Goal: Task Accomplishment & Management: Complete application form

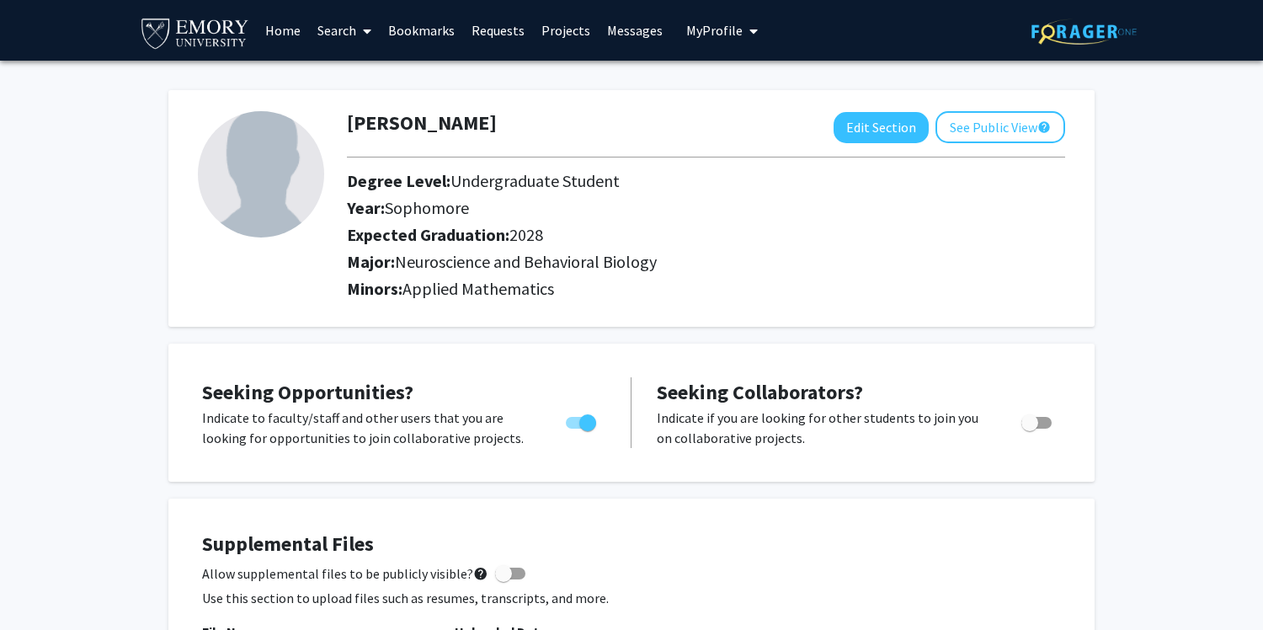
scroll to position [884, 0]
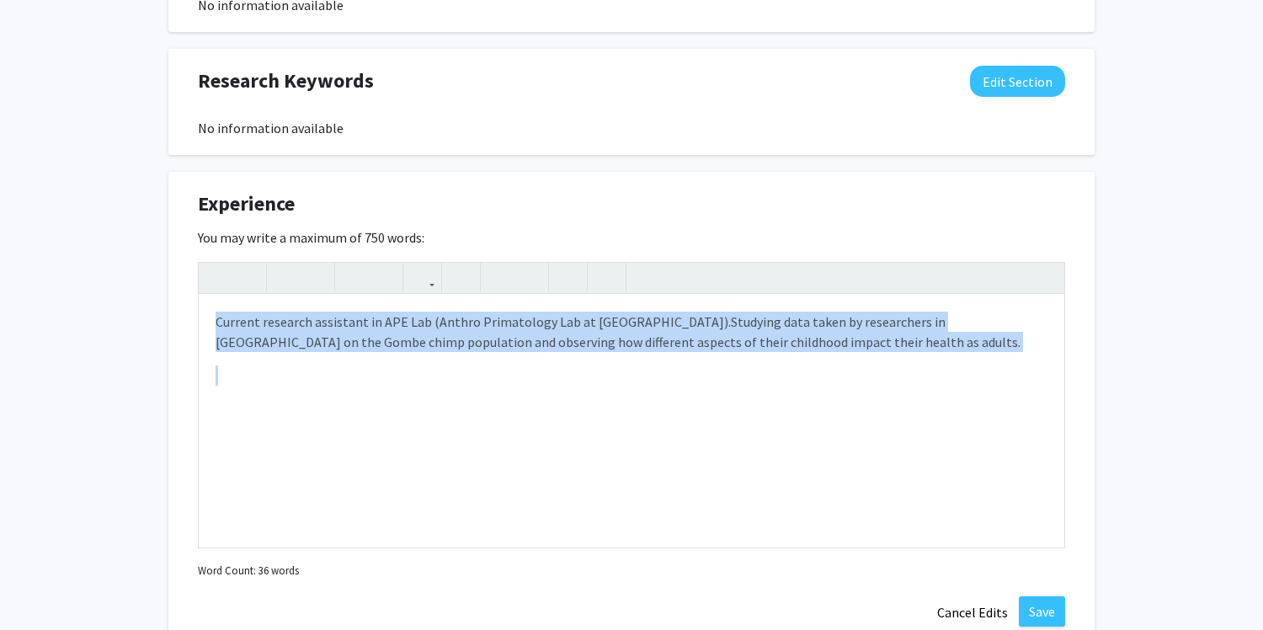
drag, startPoint x: 767, startPoint y: 357, endPoint x: 137, endPoint y: 320, distance: 630.7
click at [137, 320] on div "[PERSON_NAME] Edit Section See Public View help Degree Level: Undergraduate Stu…" at bounding box center [631, 122] width 1263 height 1890
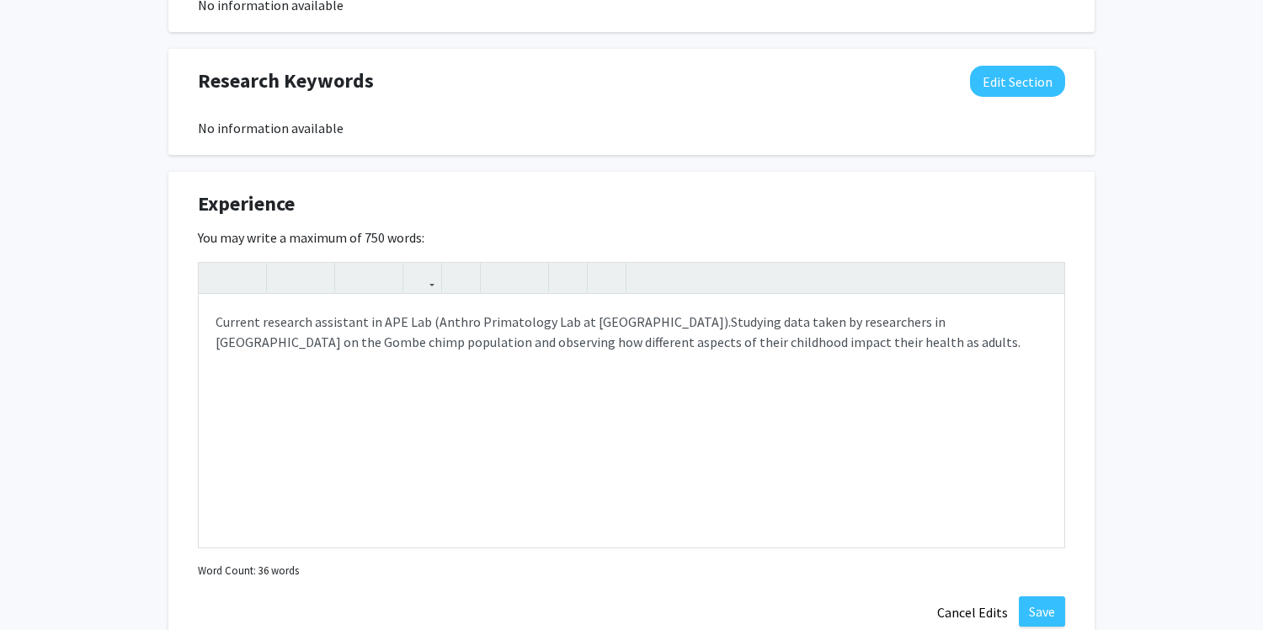
type textarea "<p>\</p>"
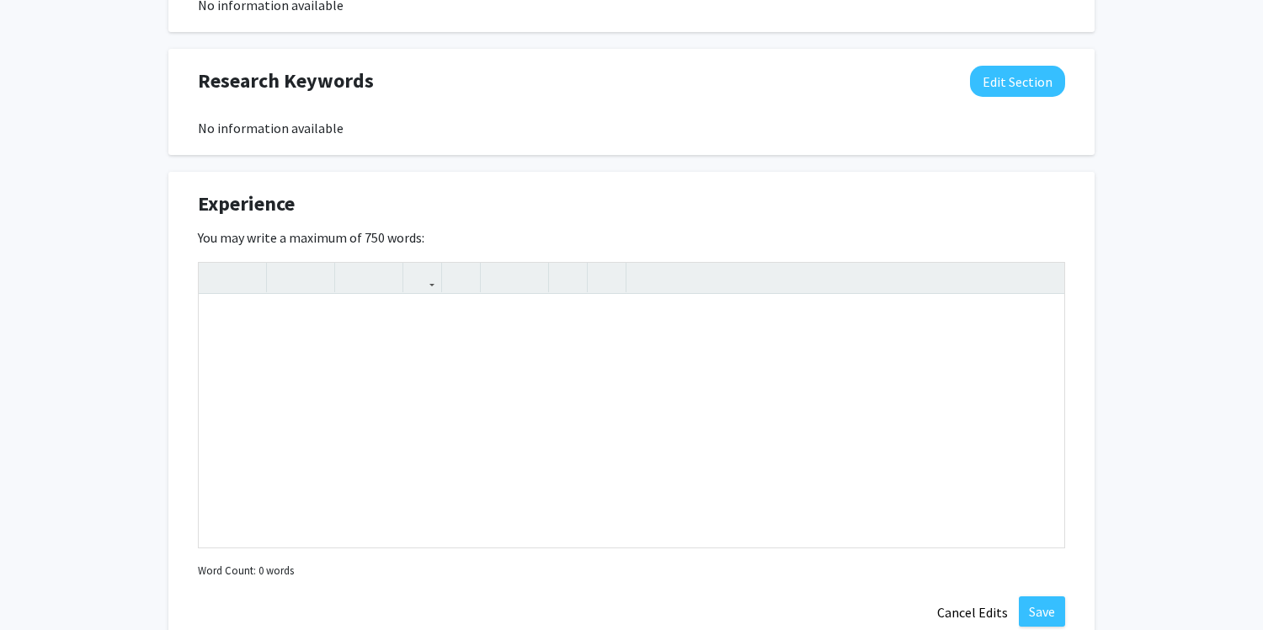
click at [507, 162] on div "Seeking Opportunities? Indicate to faculty/staff and other users that you are l…" at bounding box center [631, 244] width 926 height 1569
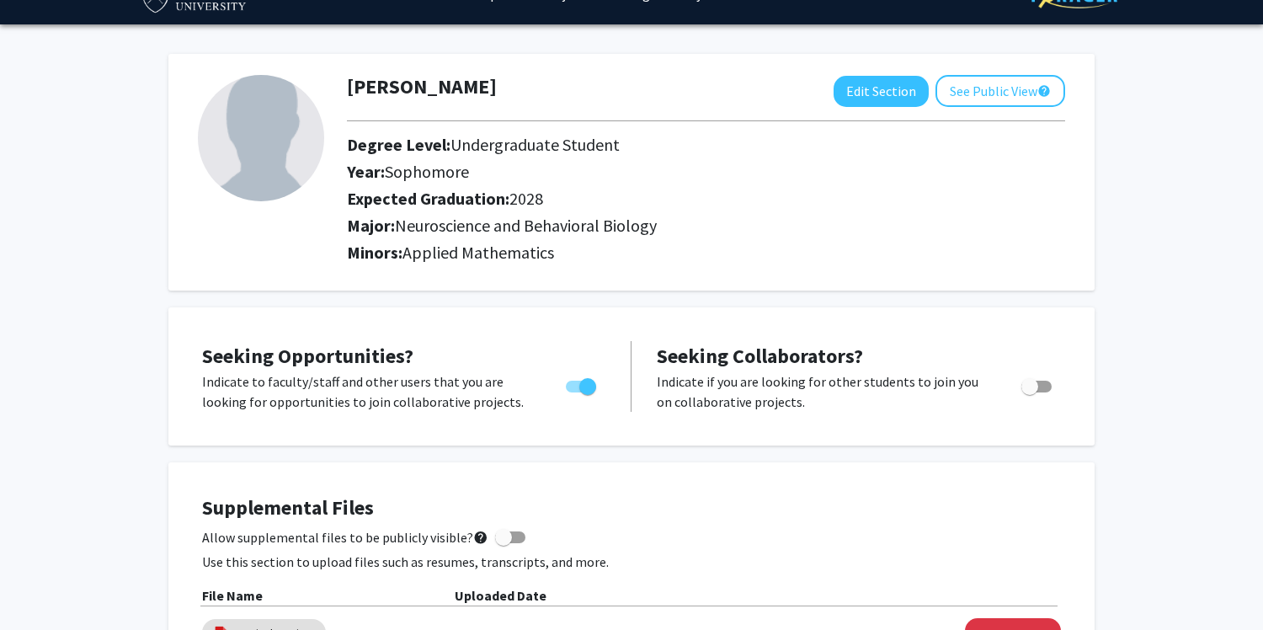
scroll to position [0, 0]
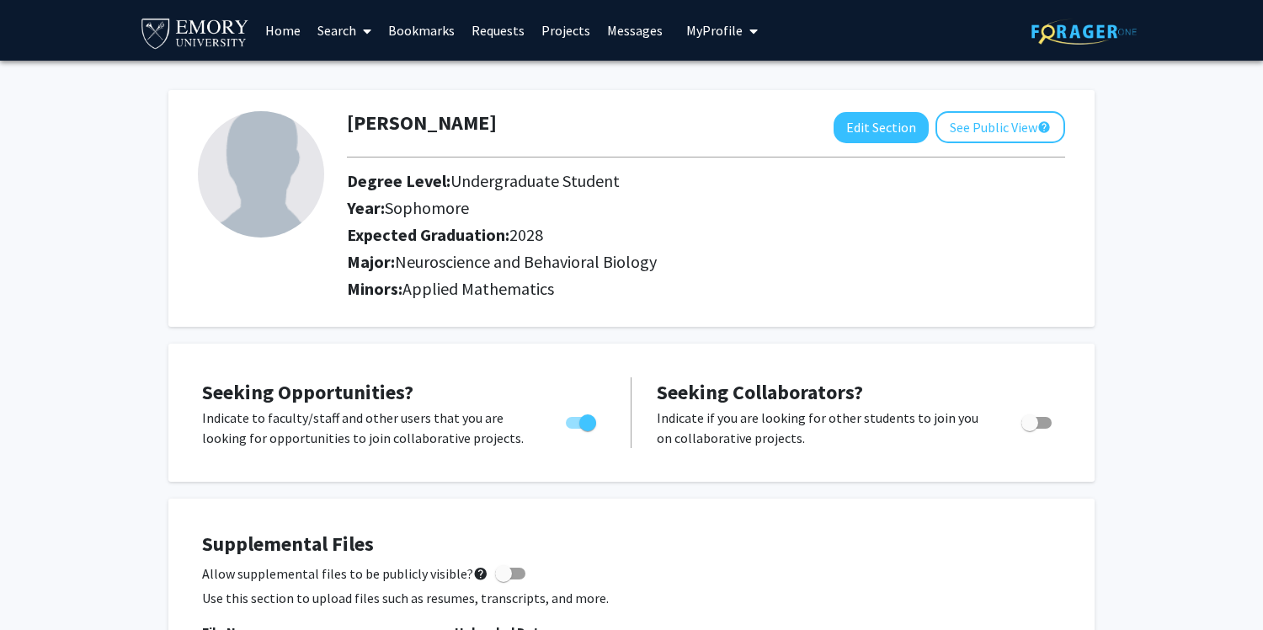
click at [325, 25] on link "Search" at bounding box center [344, 30] width 71 height 59
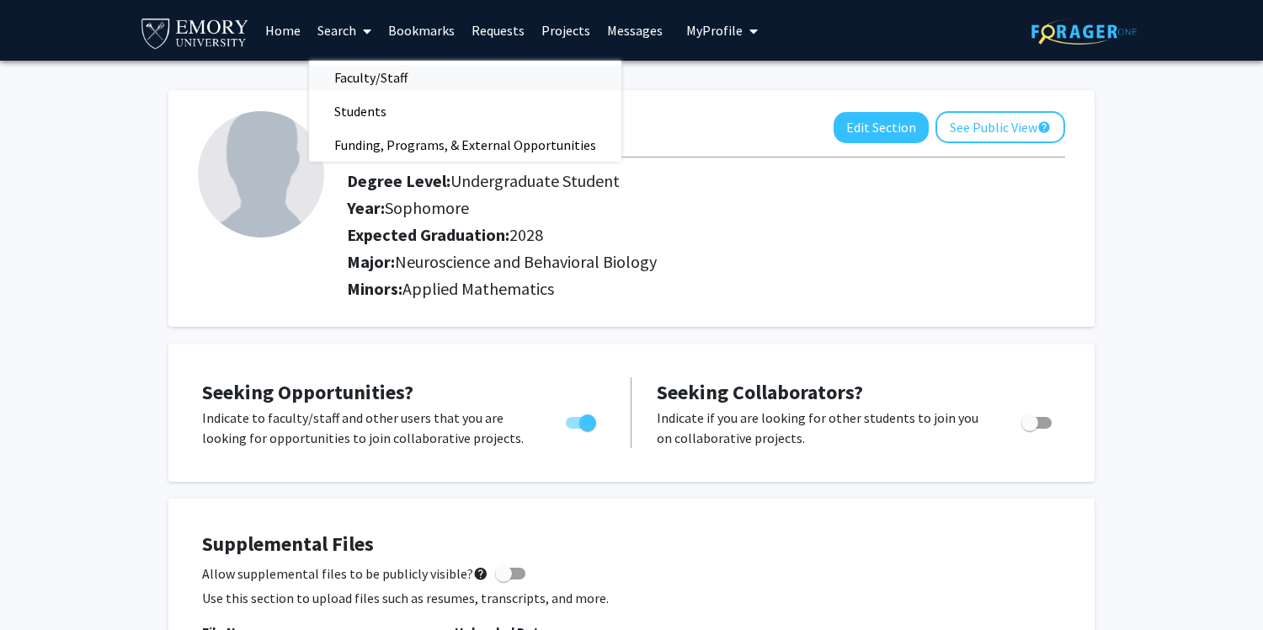
click at [368, 81] on span "Faculty/Staff" at bounding box center [371, 78] width 124 height 34
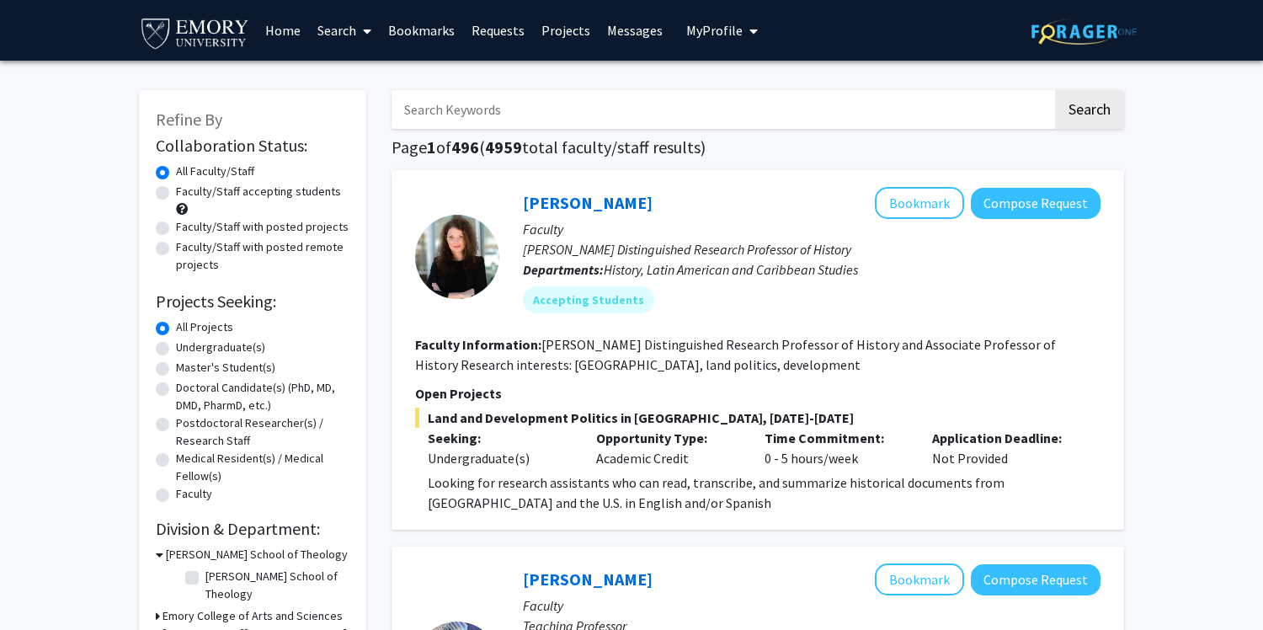
click at [176, 194] on label "Faculty/Staff accepting students" at bounding box center [258, 192] width 165 height 18
click at [176, 194] on input "Faculty/Staff accepting students" at bounding box center [181, 188] width 11 height 11
radio input "true"
click at [176, 348] on label "Undergraduate(s)" at bounding box center [220, 347] width 89 height 18
click at [176, 348] on input "Undergraduate(s)" at bounding box center [181, 343] width 11 height 11
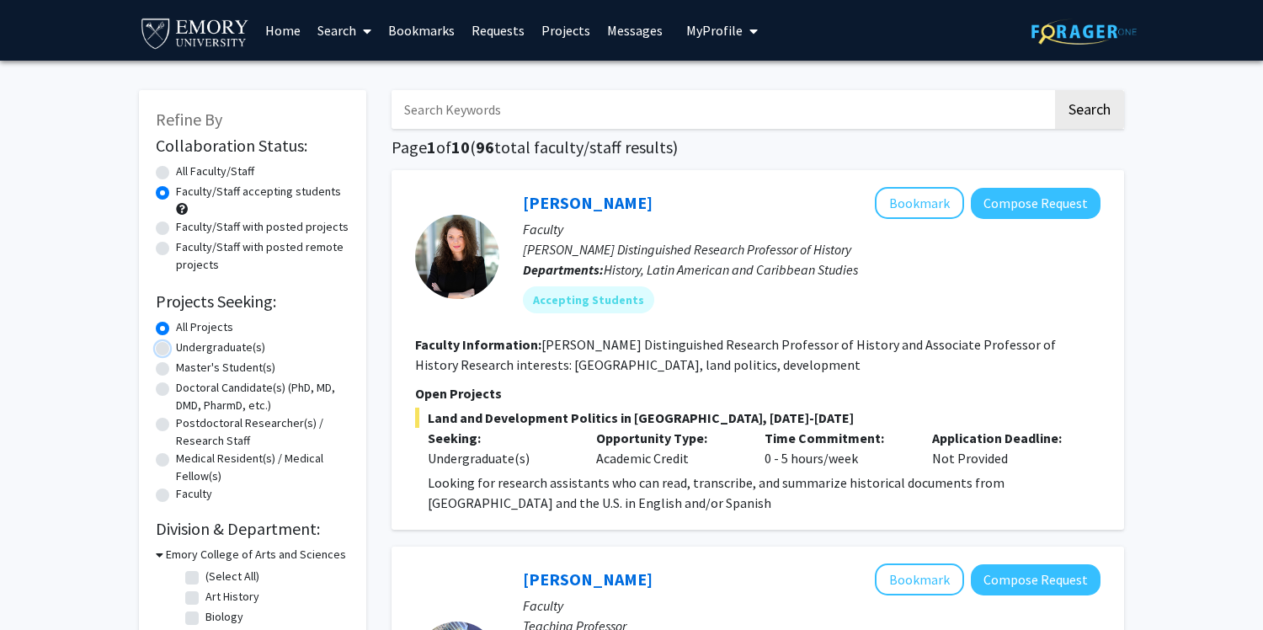
radio input "true"
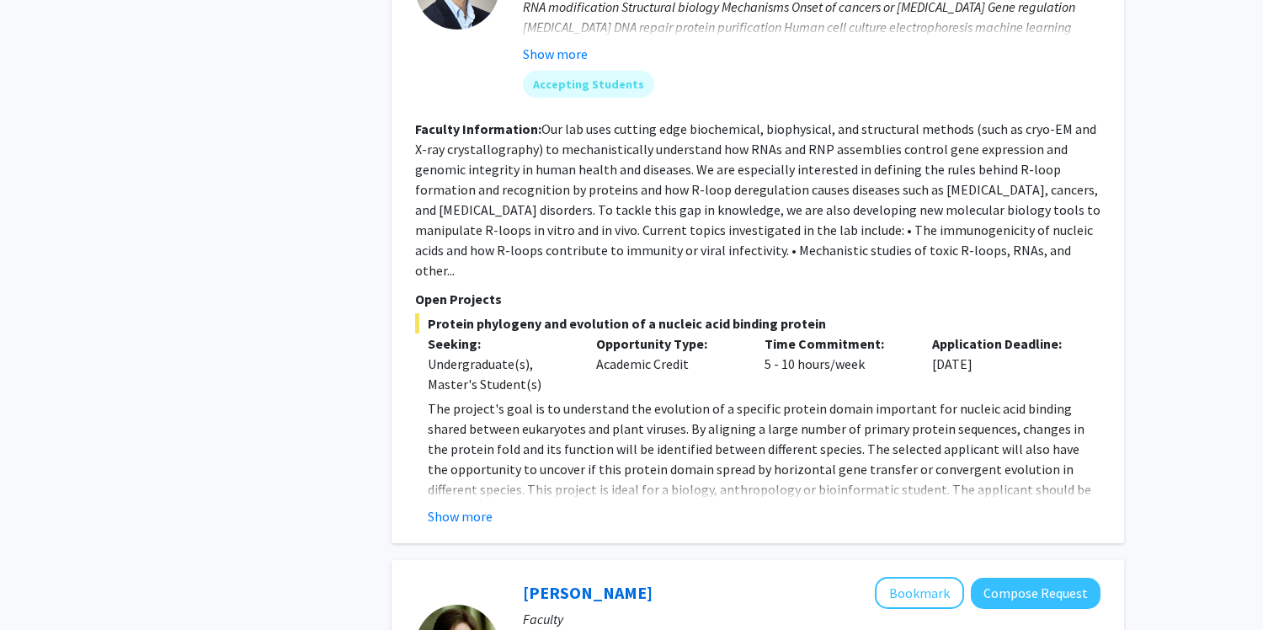
scroll to position [2754, 0]
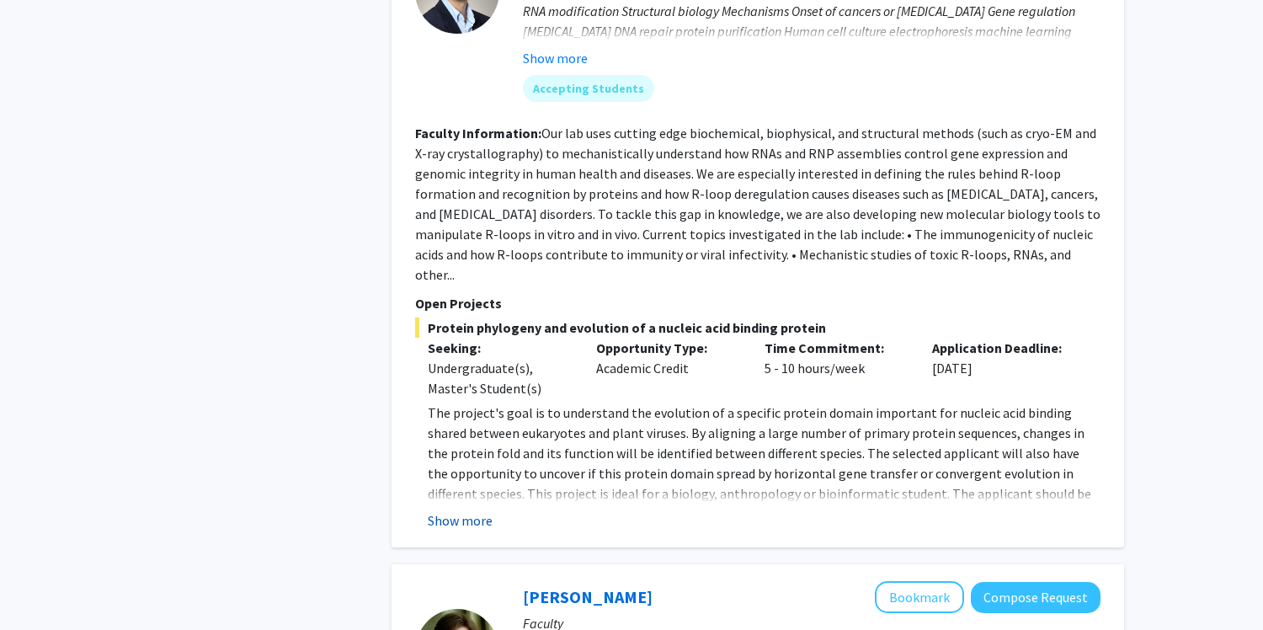
click at [469, 510] on button "Show more" at bounding box center [460, 520] width 65 height 20
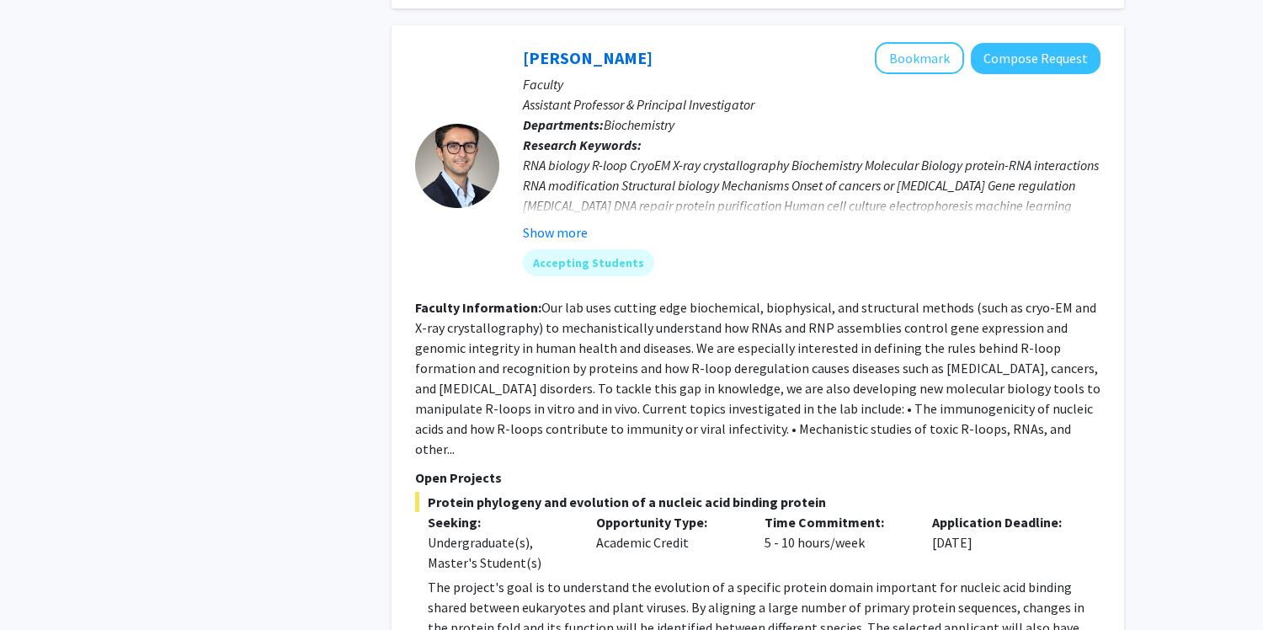
scroll to position [2573, 0]
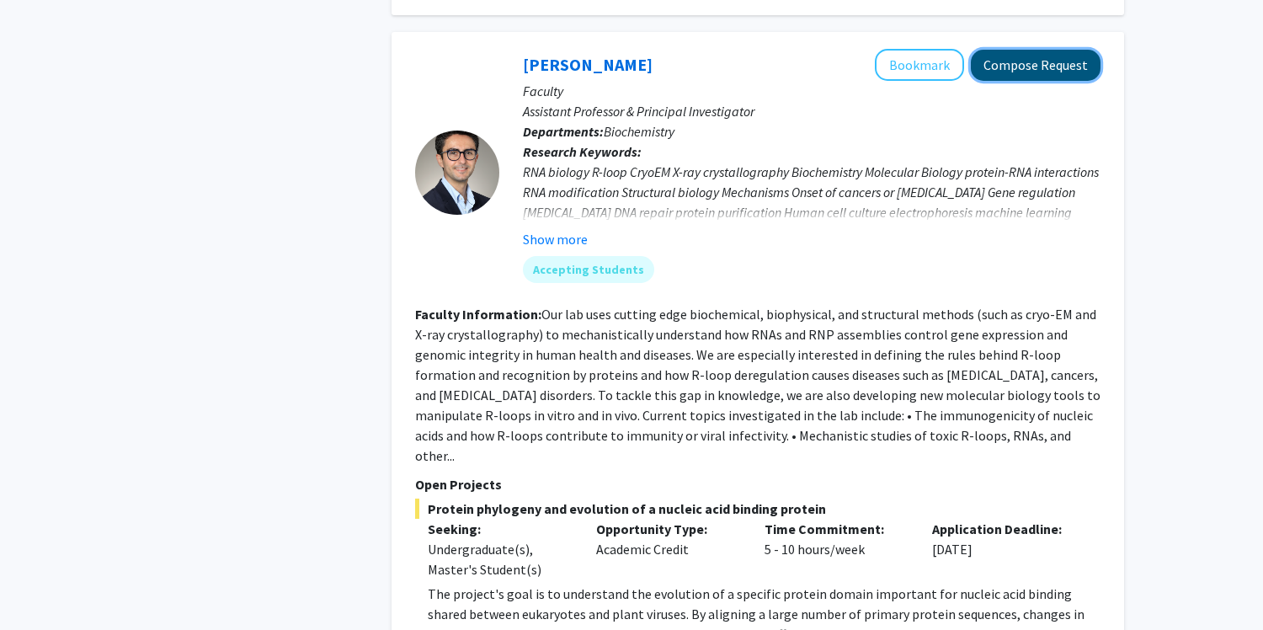
click at [1054, 50] on button "Compose Request" at bounding box center [1036, 65] width 130 height 31
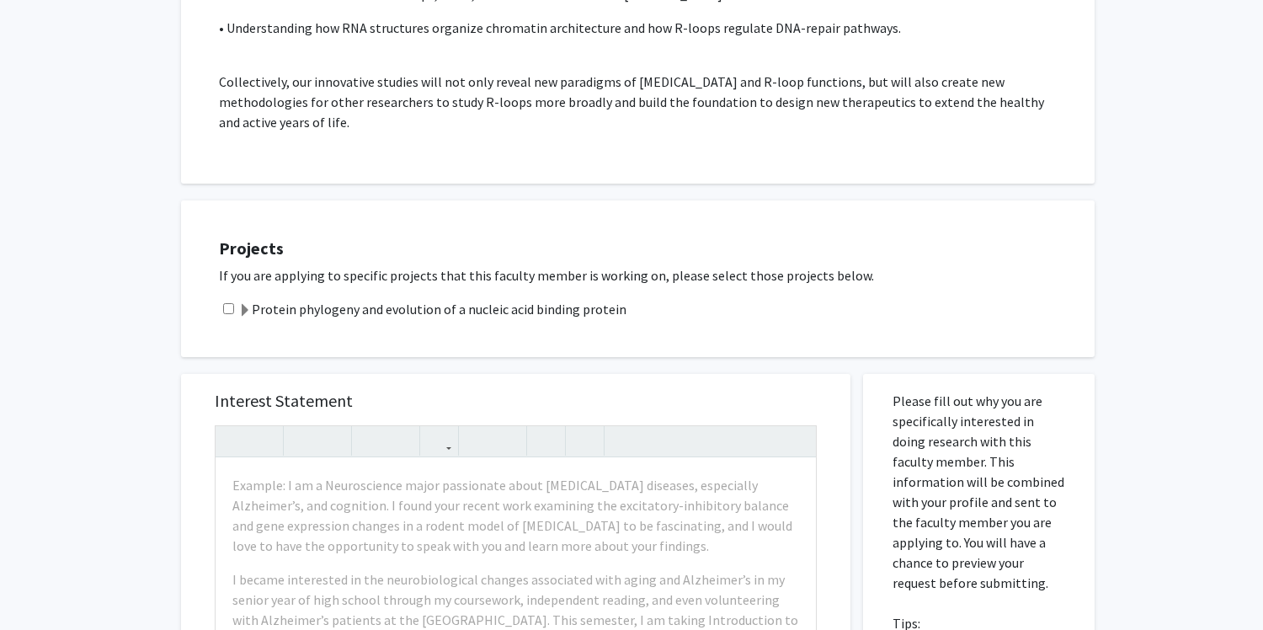
scroll to position [1322, 0]
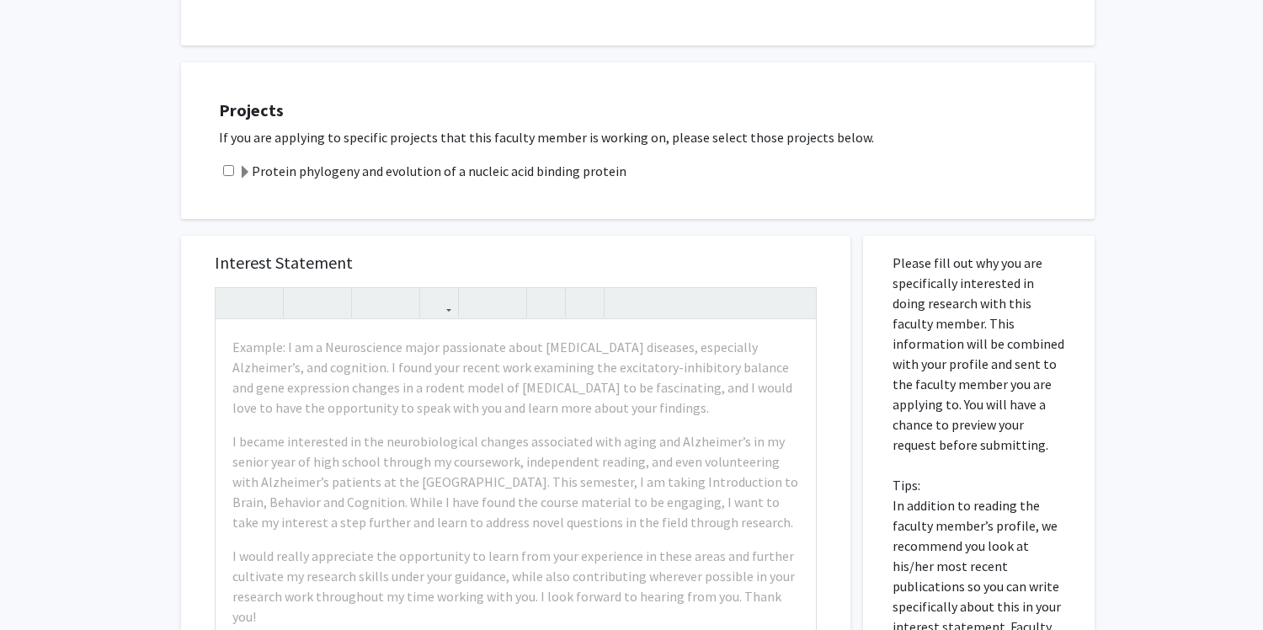
click at [227, 166] on input "checkbox" at bounding box center [228, 170] width 11 height 11
checkbox input "true"
click at [458, 238] on div "Interest Statement Example: I am a Neuroscience major passionate about neurodeg…" at bounding box center [516, 487] width 636 height 502
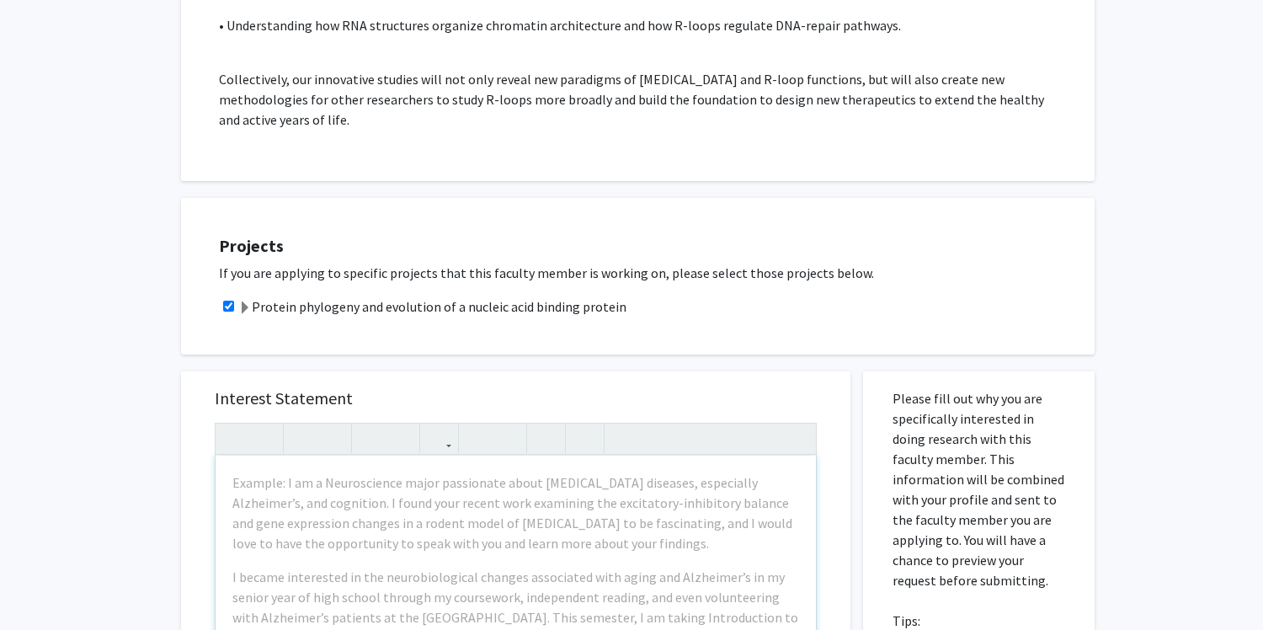
scroll to position [1353, 0]
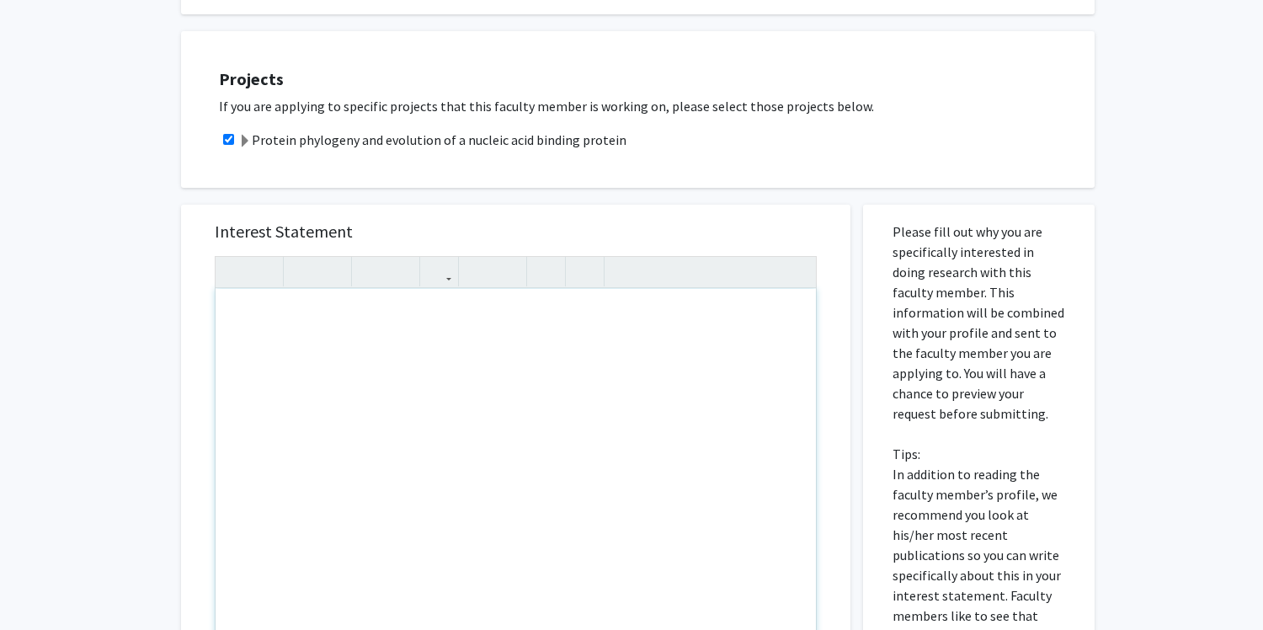
click at [364, 304] on div "Note to users with screen readers: Please press Alt+0 or Option+0 to deactivate…" at bounding box center [515, 482] width 600 height 386
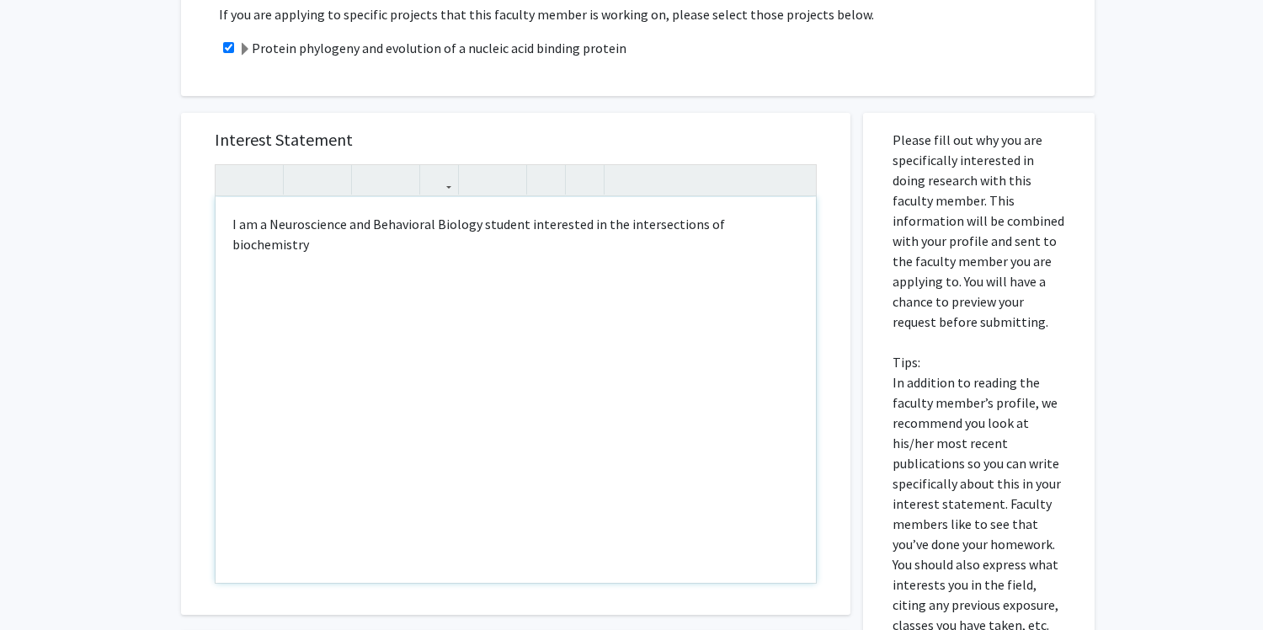
scroll to position [1463, 0]
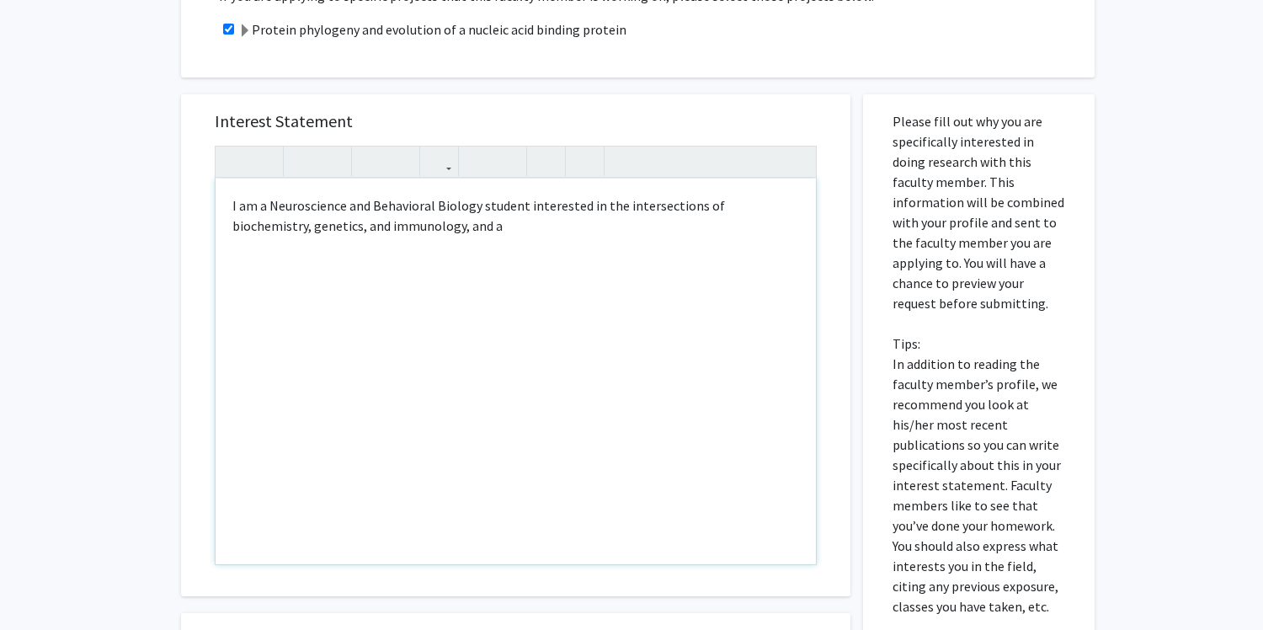
type textarea "I am a Neuroscience and Behavioral Biology student interested in the intersecti…"
drag, startPoint x: 435, startPoint y: 230, endPoint x: 159, endPoint y: 190, distance: 278.9
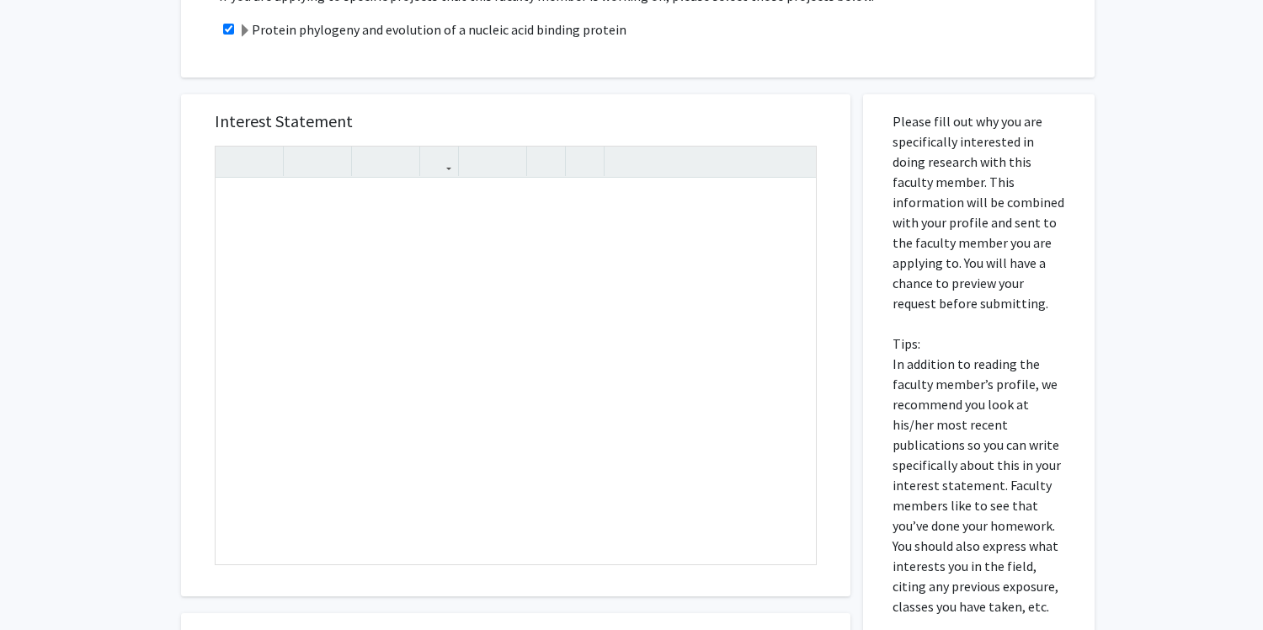
click at [1053, 104] on div "Please fill out why you are specifically interested in doing research with this…" at bounding box center [978, 480] width 206 height 772
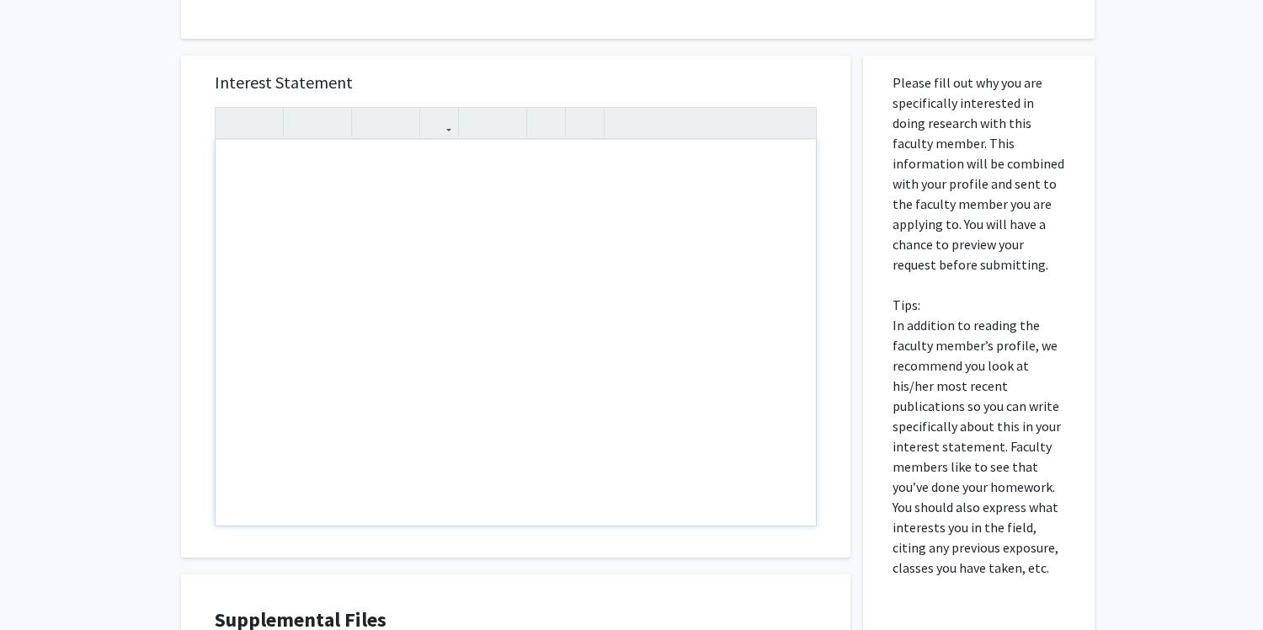
scroll to position [1499, 0]
click at [465, 189] on div "Note to users with screen readers: Please press Alt+0 or Option+0 to deactivate…" at bounding box center [515, 335] width 600 height 386
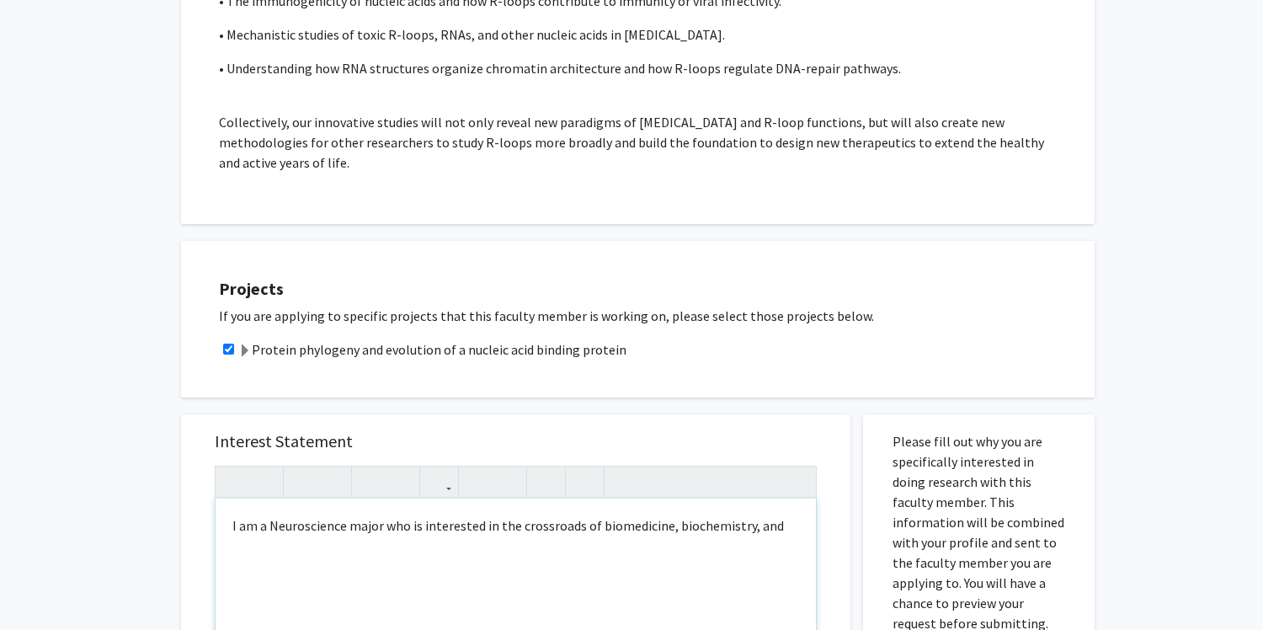
scroll to position [1277, 0]
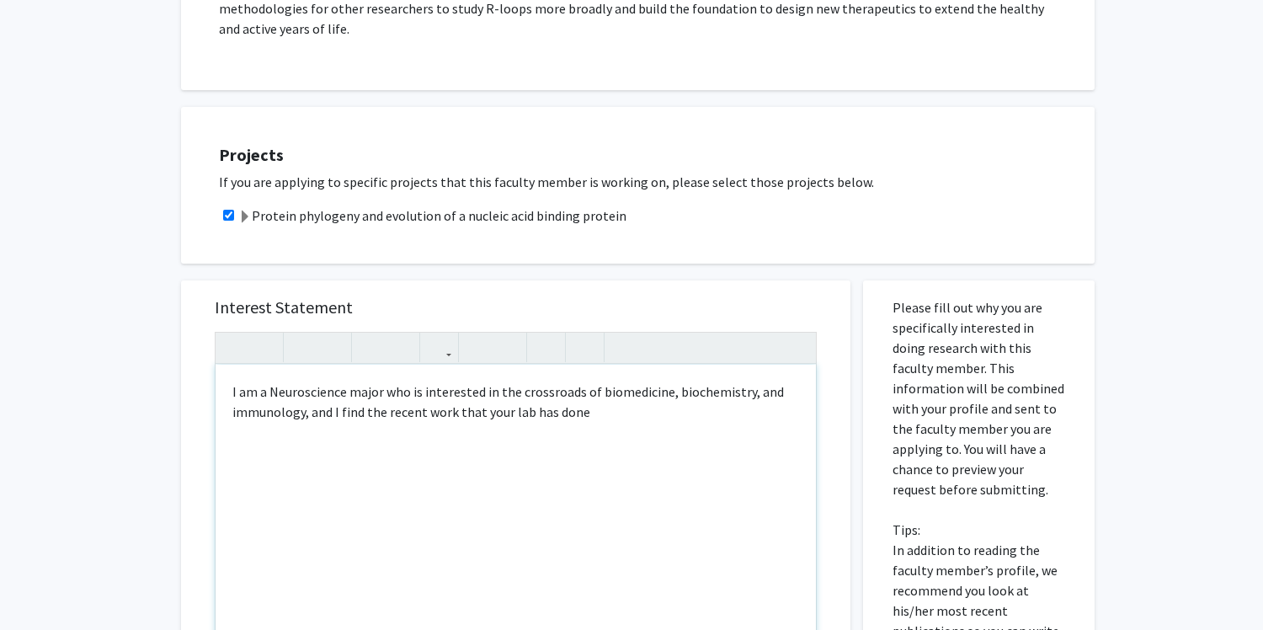
type textarea "I am a Neuroscience major who is interested in the crossroads of biomedicine, b…"
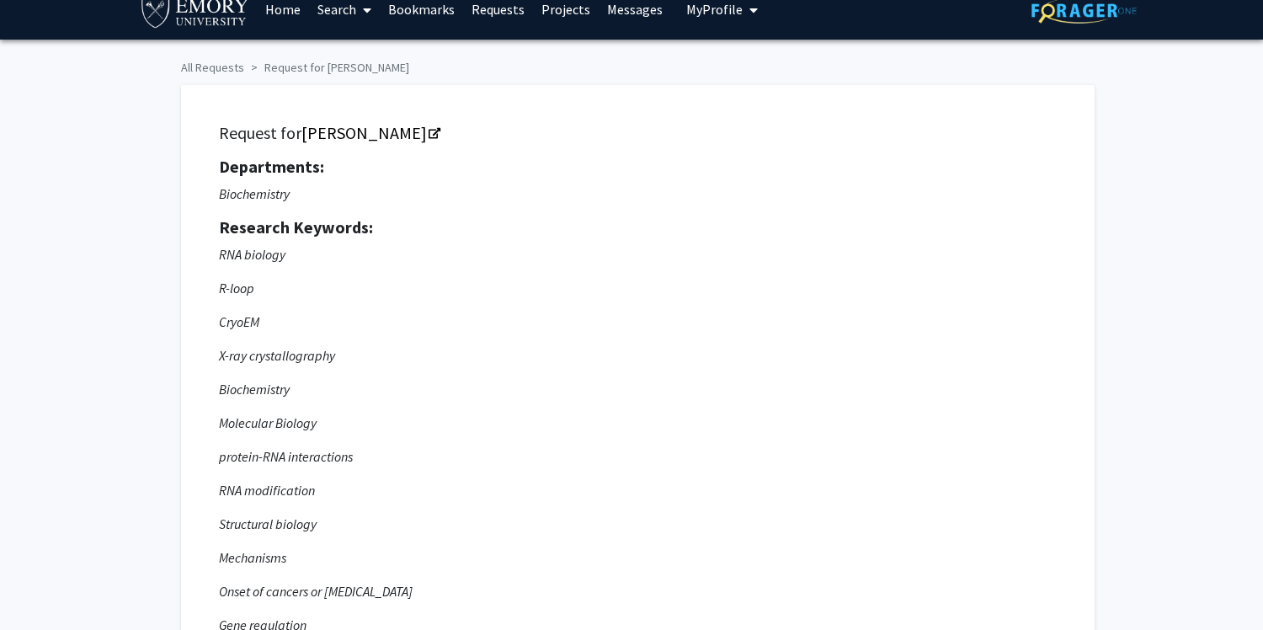
scroll to position [40, 0]
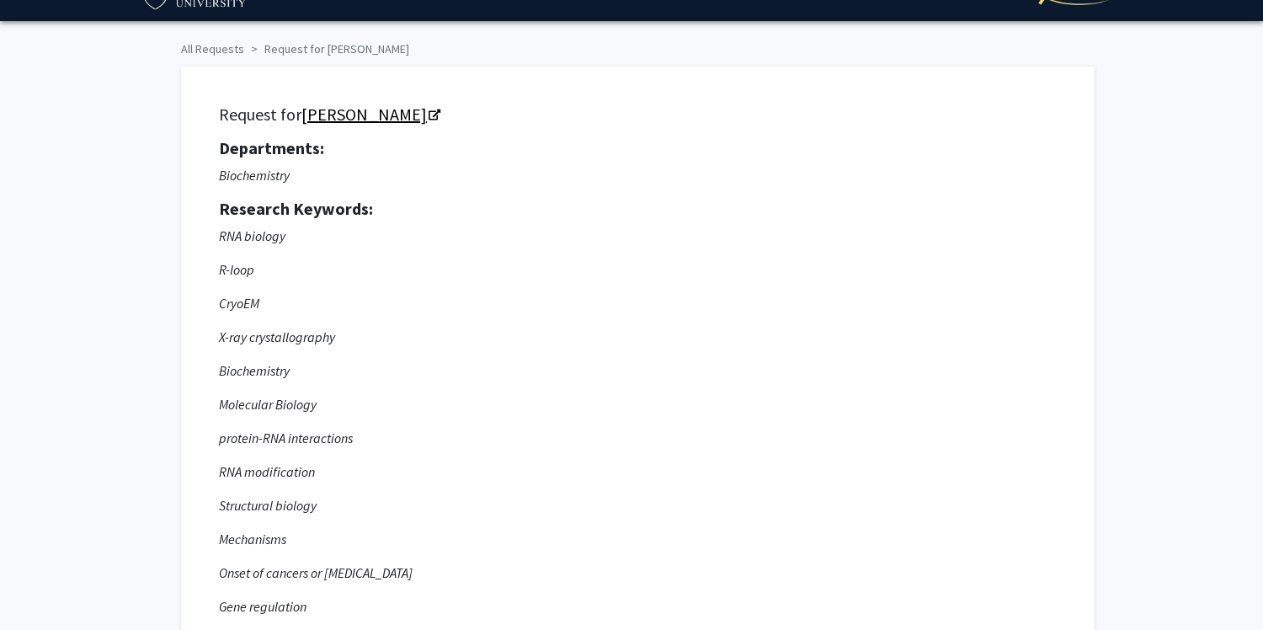
click at [407, 118] on link "[PERSON_NAME]" at bounding box center [369, 114] width 137 height 21
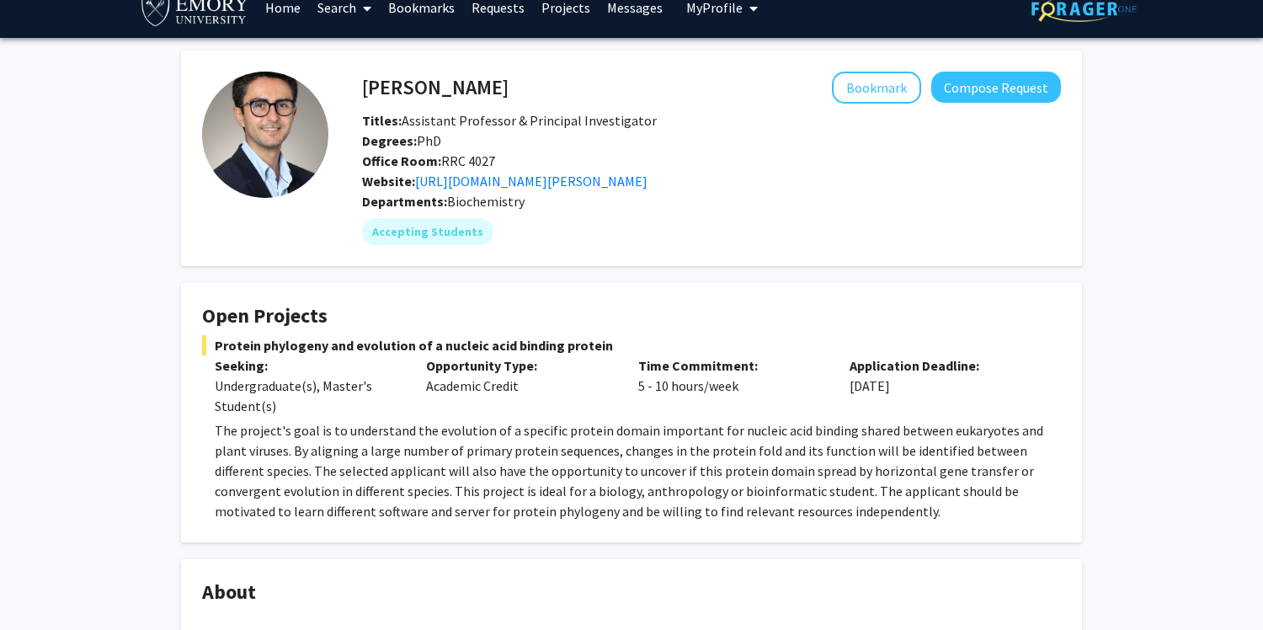
scroll to position [24, 0]
click at [550, 182] on link "[URL][DOMAIN_NAME][PERSON_NAME]" at bounding box center [531, 180] width 232 height 17
